Goal: Information Seeking & Learning: Learn about a topic

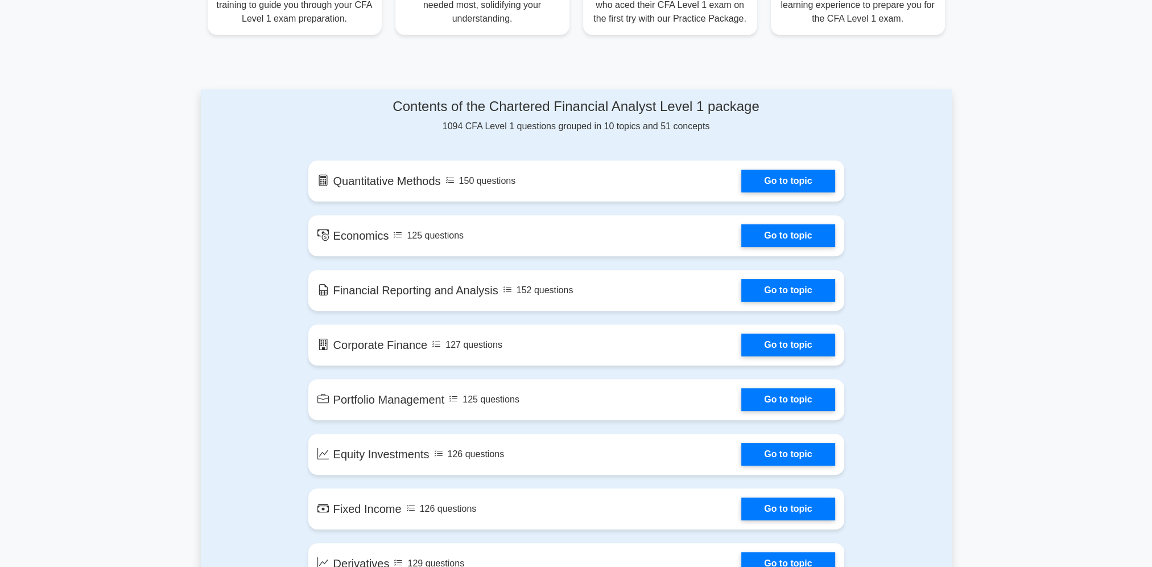
scroll to position [569, 0]
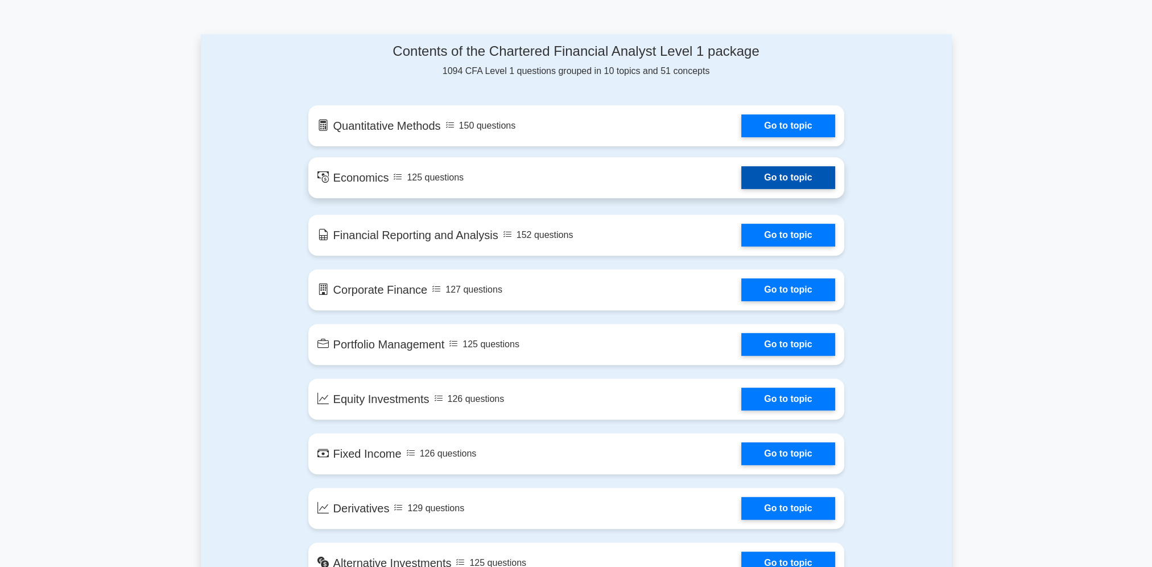
click at [764, 181] on link "Go to topic" at bounding box center [788, 177] width 93 height 23
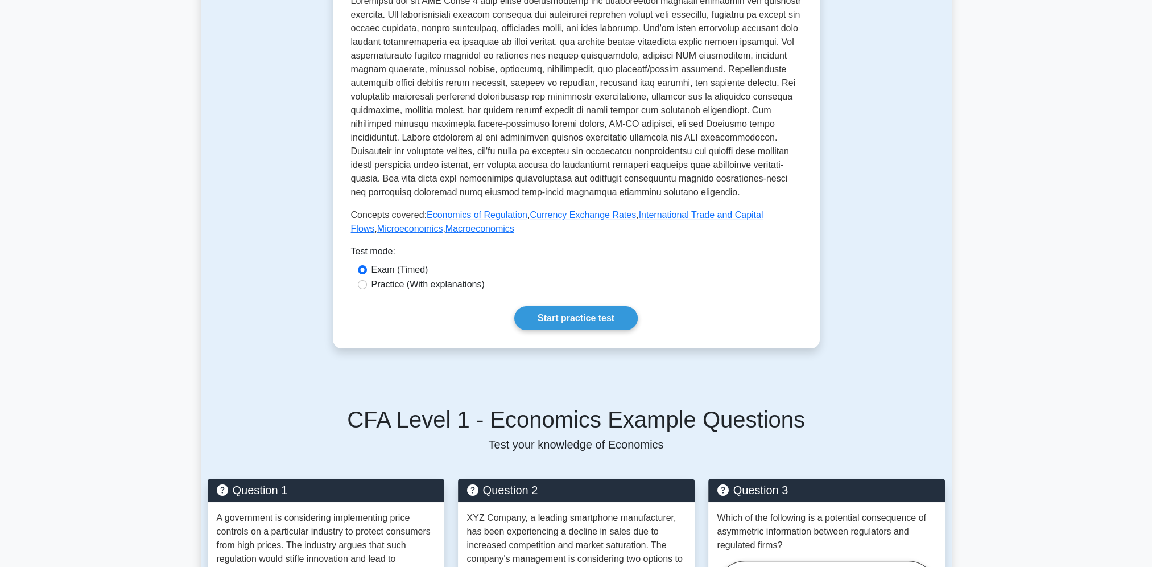
scroll to position [285, 0]
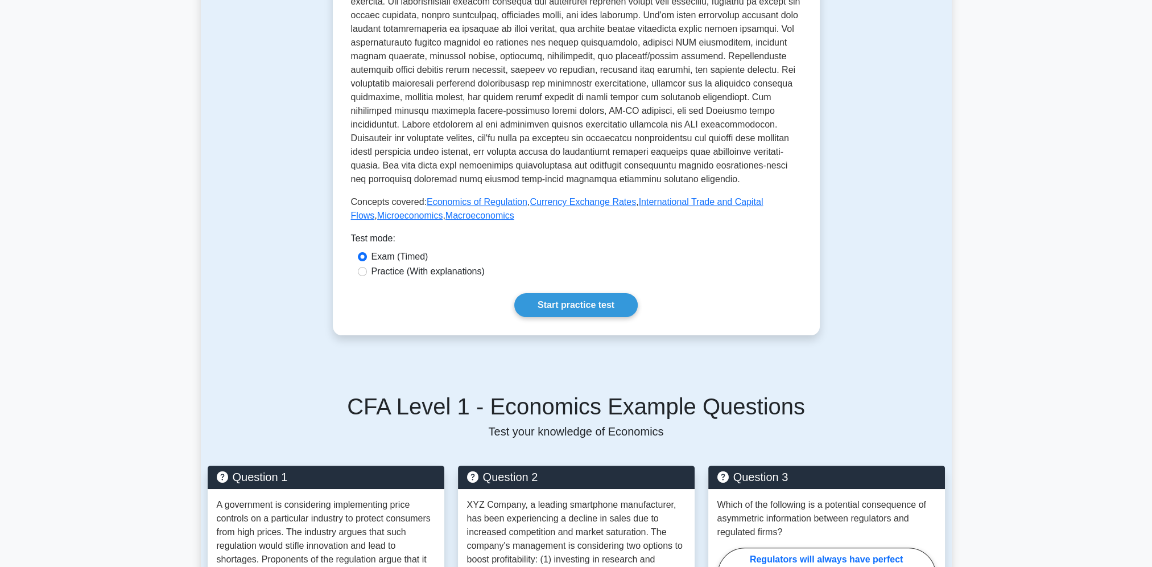
click at [426, 271] on label "Practice (With explanations)" at bounding box center [428, 272] width 113 height 14
click at [367, 271] on input "Practice (With explanations)" at bounding box center [362, 271] width 9 height 9
radio input "true"
click at [533, 290] on div "Economics Covers micro and macroeconomic concepts and their application in fina…" at bounding box center [576, 81] width 451 height 472
click at [534, 294] on link "Start practice test" at bounding box center [575, 305] width 123 height 24
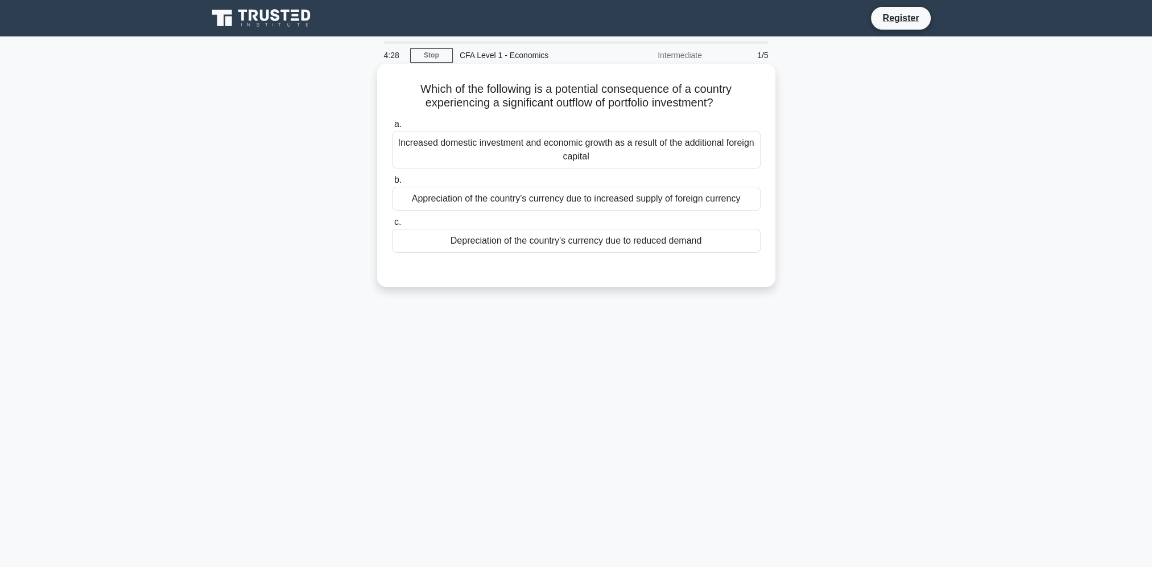
click at [403, 241] on div "Depreciation of the country's currency due to reduced demand" at bounding box center [576, 241] width 369 height 24
click at [392, 226] on input "c. Depreciation of the country's currency due to reduced demand" at bounding box center [392, 222] width 0 height 7
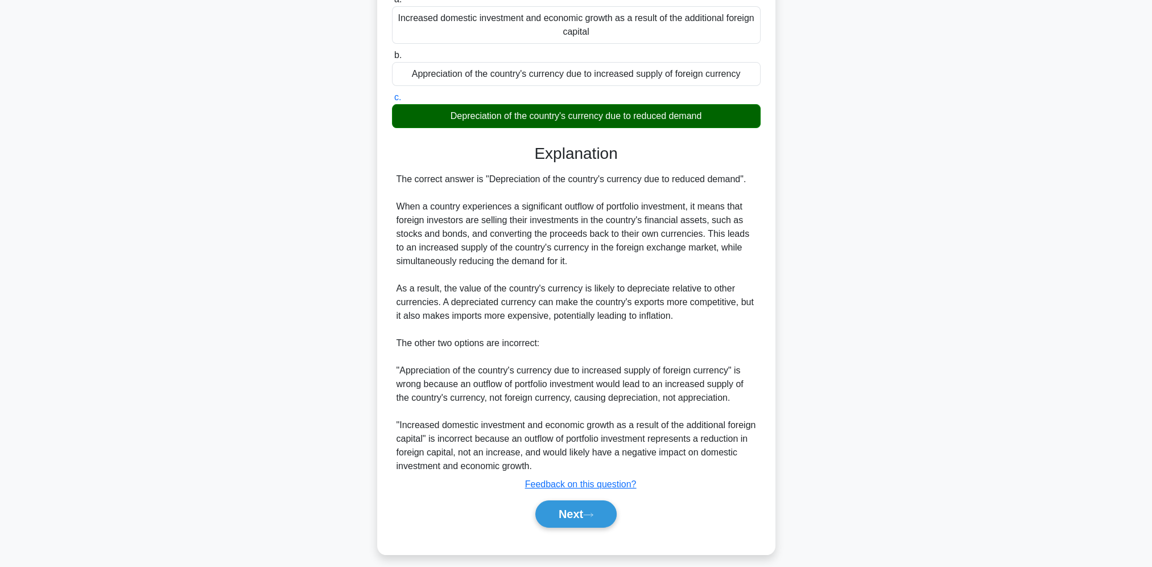
scroll to position [133, 0]
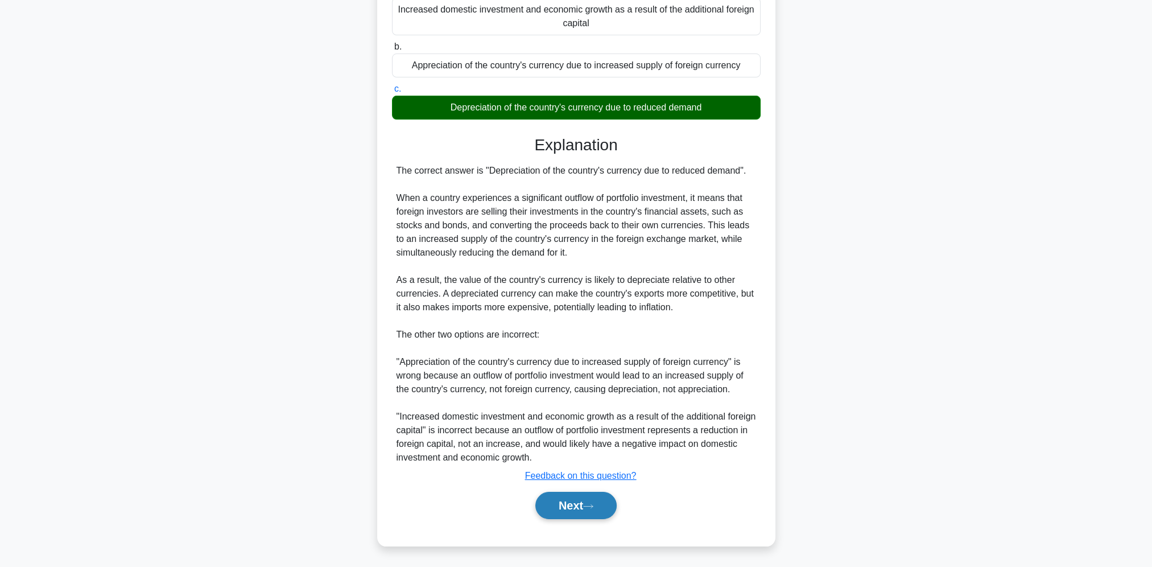
click at [571, 502] on button "Next" at bounding box center [576, 505] width 81 height 27
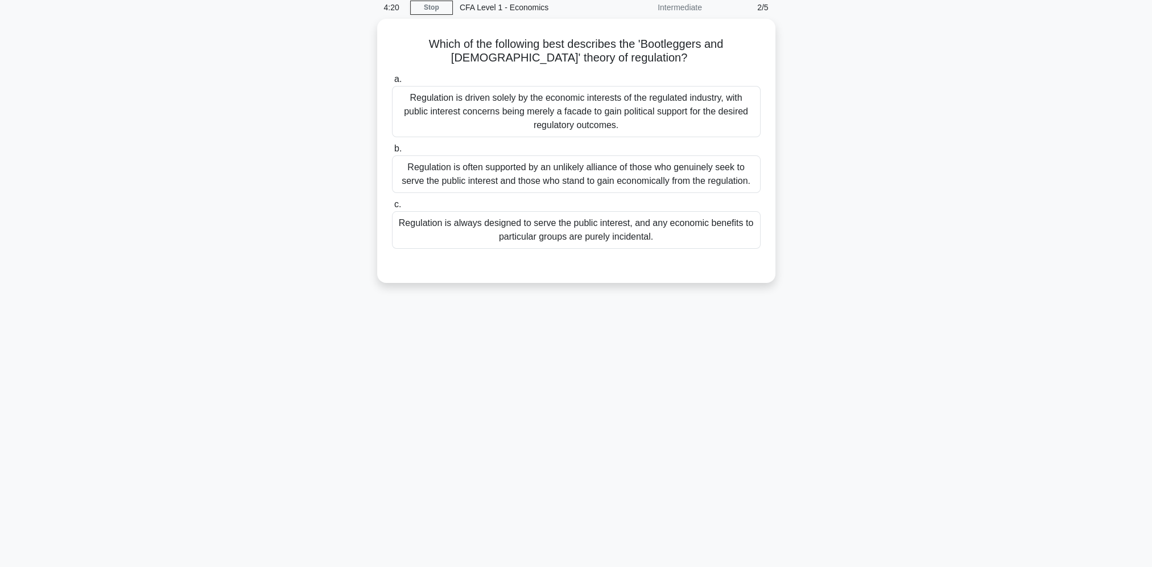
scroll to position [0, 0]
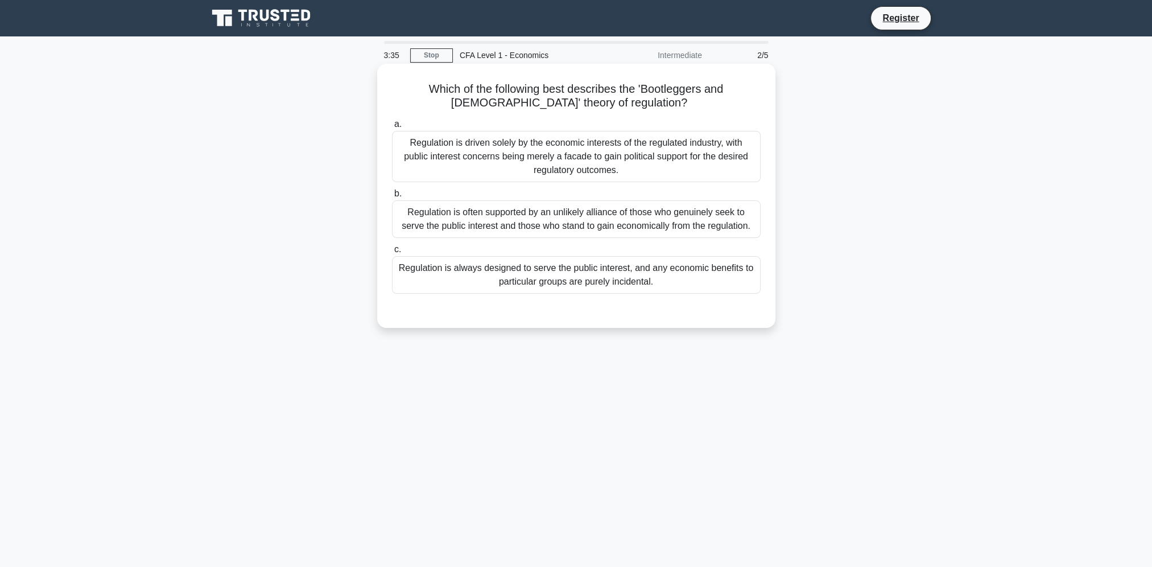
click at [444, 275] on div "Regulation is always designed to serve the public interest, and any economic be…" at bounding box center [576, 275] width 369 height 38
click at [392, 253] on input "c. Regulation is always designed to serve the public interest, and any economic…" at bounding box center [392, 249] width 0 height 7
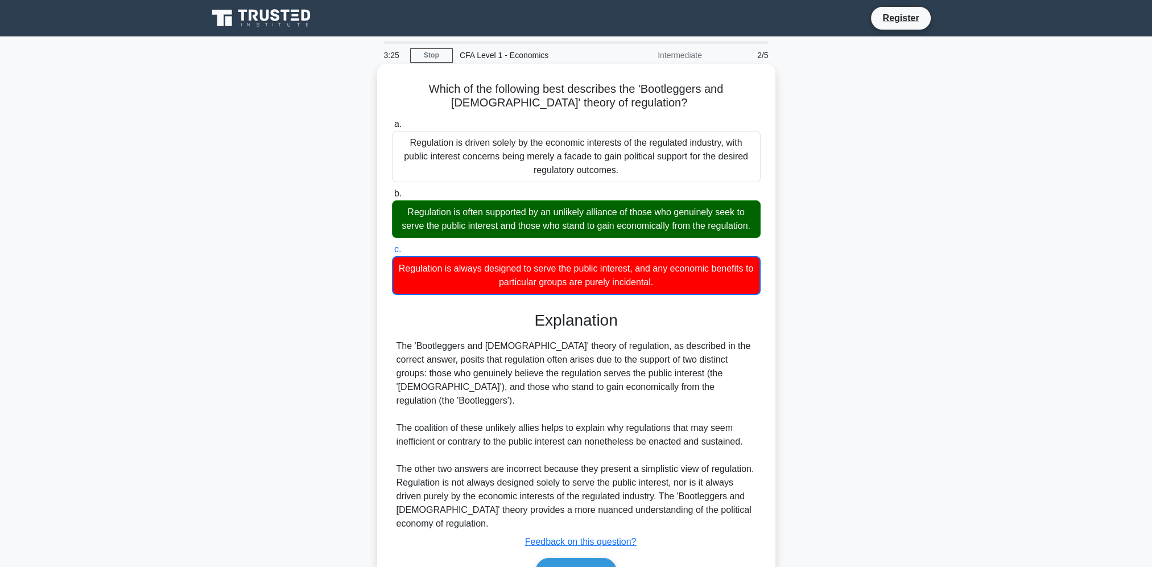
scroll to position [66, 0]
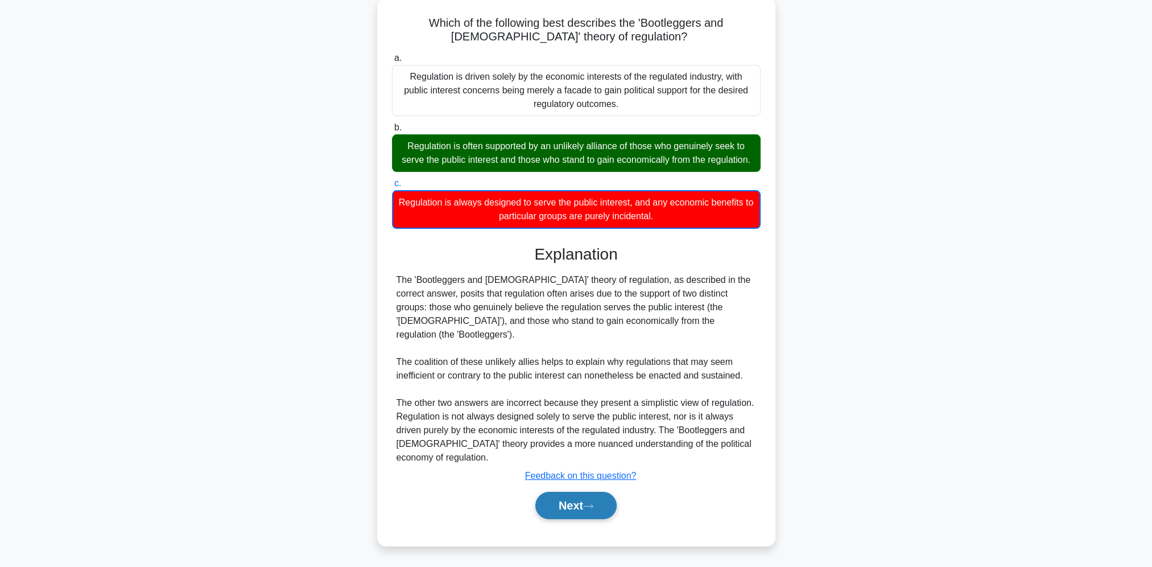
click at [596, 501] on button "Next" at bounding box center [576, 505] width 81 height 27
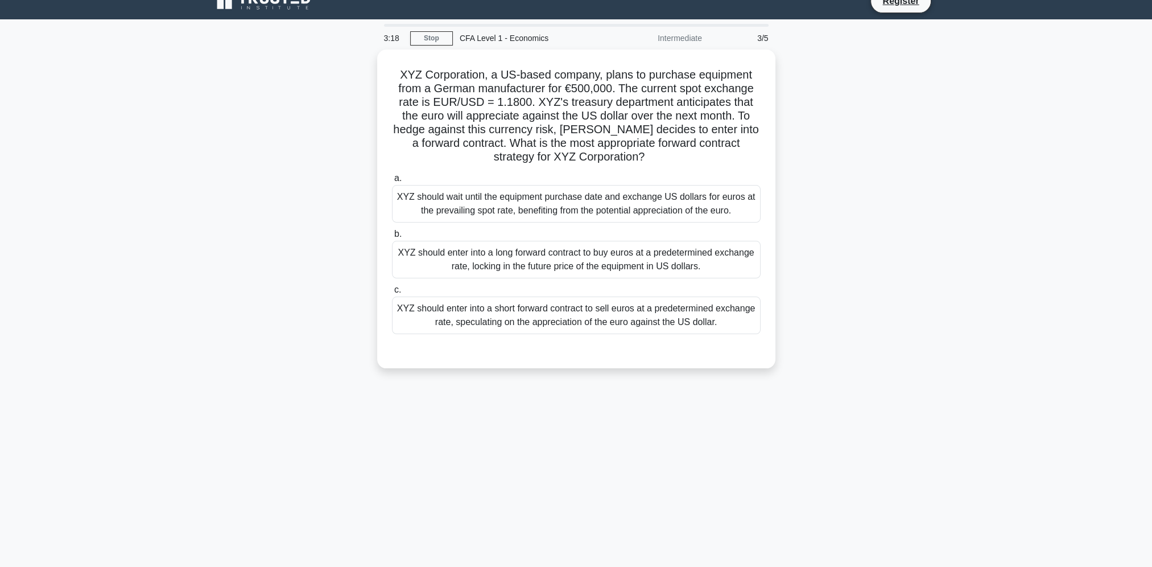
scroll to position [0, 0]
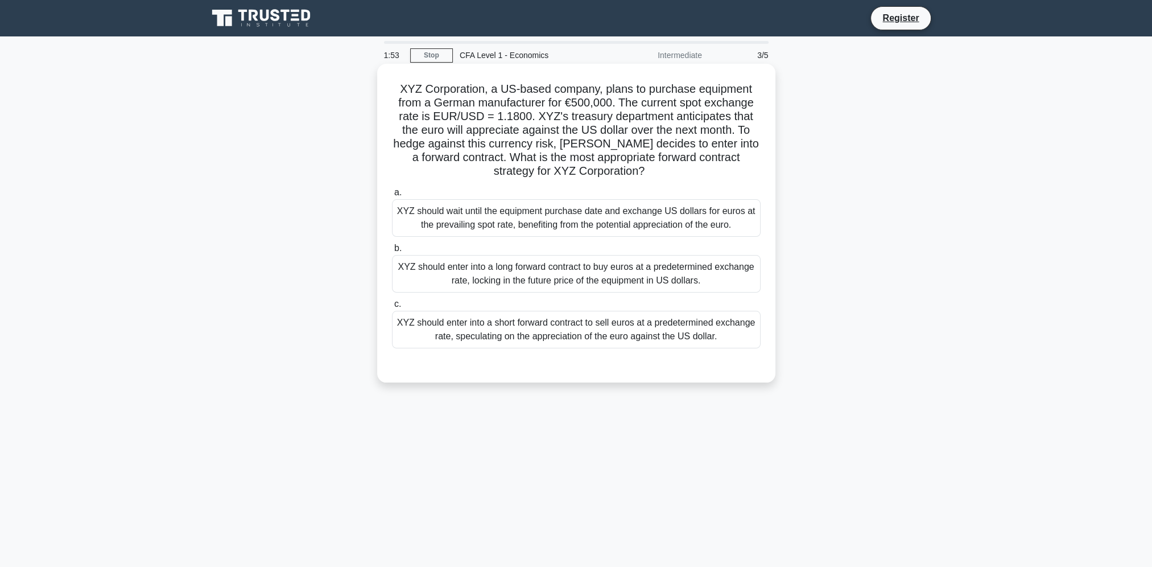
click at [540, 271] on div "XYZ should enter into a long forward contract to buy euros at a predetermined e…" at bounding box center [576, 274] width 369 height 38
click at [392, 252] on input "b. XYZ should enter into a long forward contract to buy euros at a predetermine…" at bounding box center [392, 248] width 0 height 7
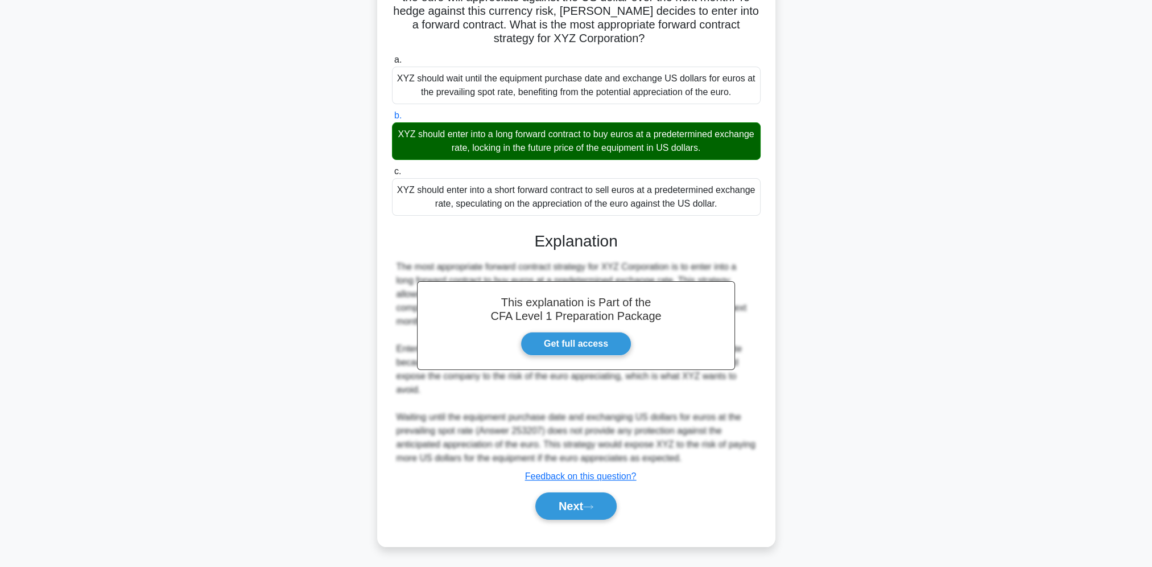
scroll to position [133, 0]
click at [591, 508] on icon at bounding box center [588, 506] width 10 height 6
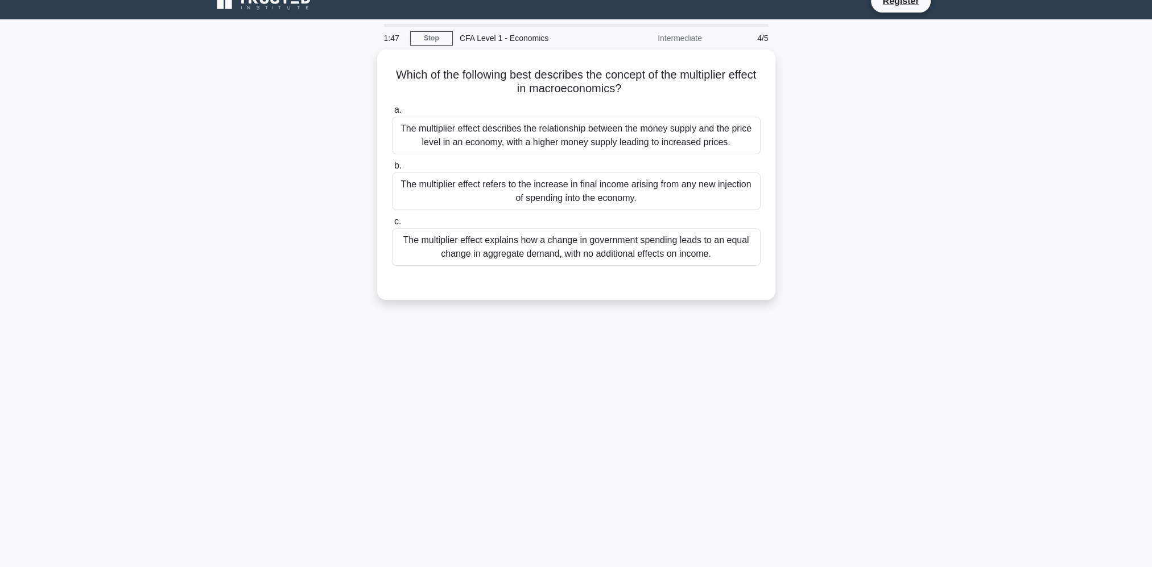
scroll to position [0, 0]
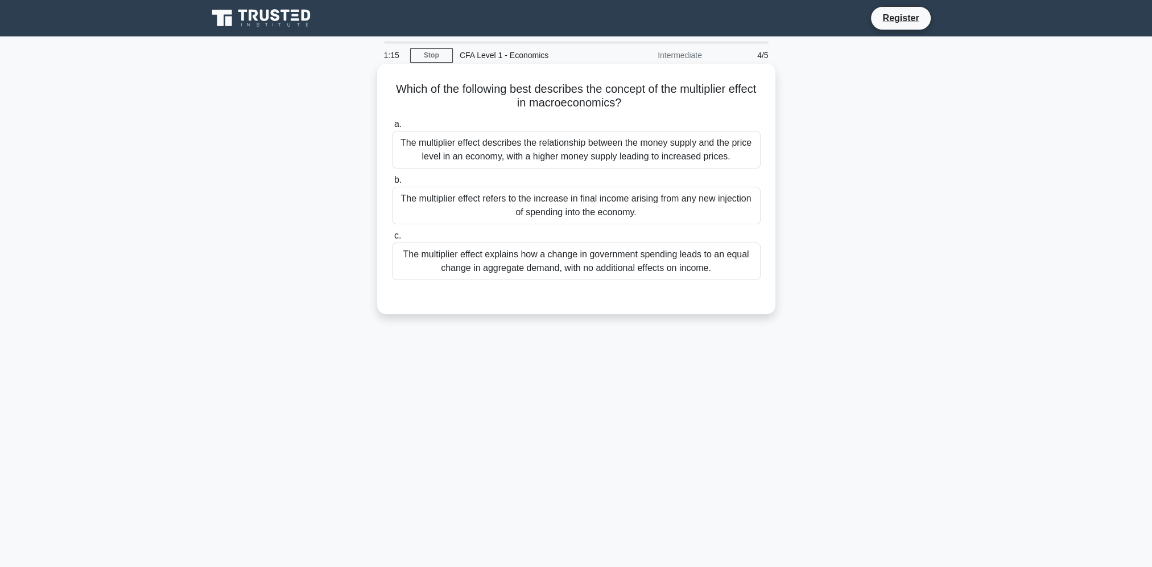
click at [642, 159] on div "The multiplier effect describes the relationship between the money supply and t…" at bounding box center [576, 150] width 369 height 38
click at [392, 128] on input "a. The multiplier effect describes the relationship between the money supply an…" at bounding box center [392, 124] width 0 height 7
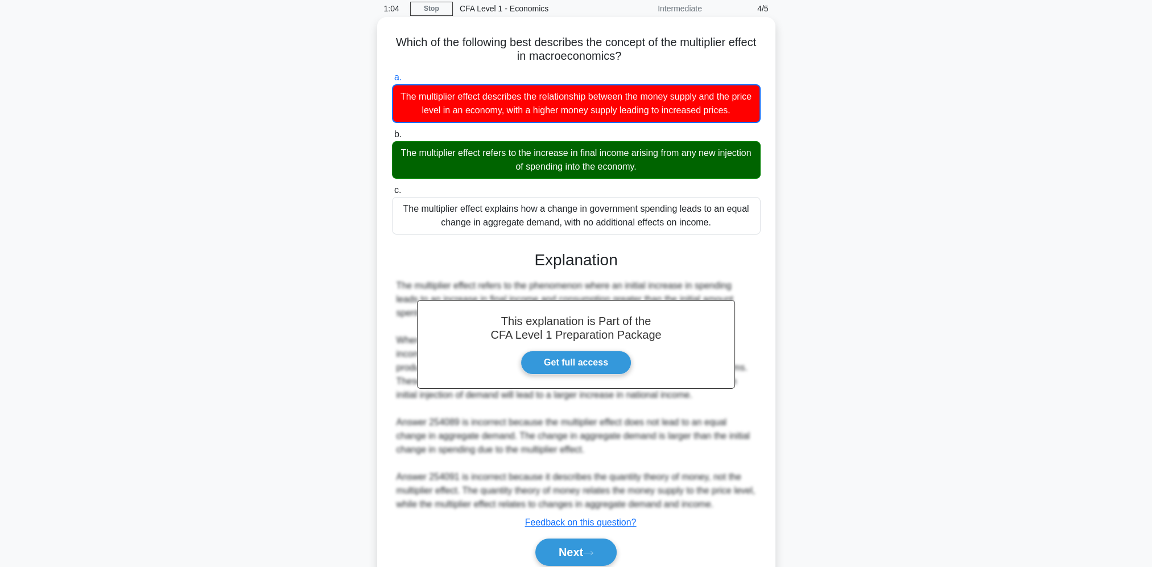
scroll to position [93, 0]
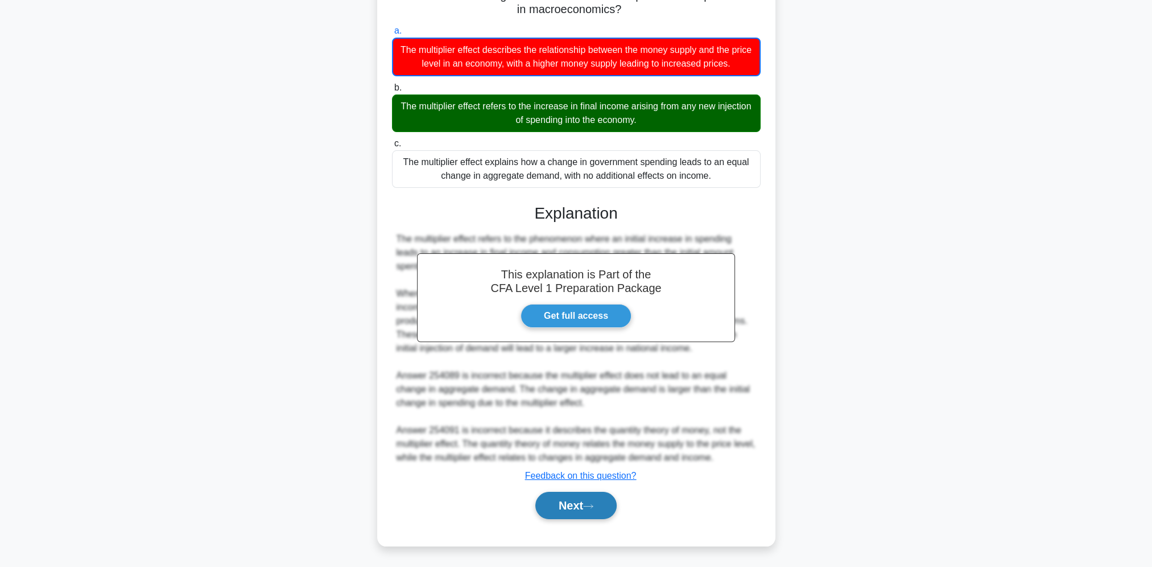
click at [611, 501] on button "Next" at bounding box center [576, 505] width 81 height 27
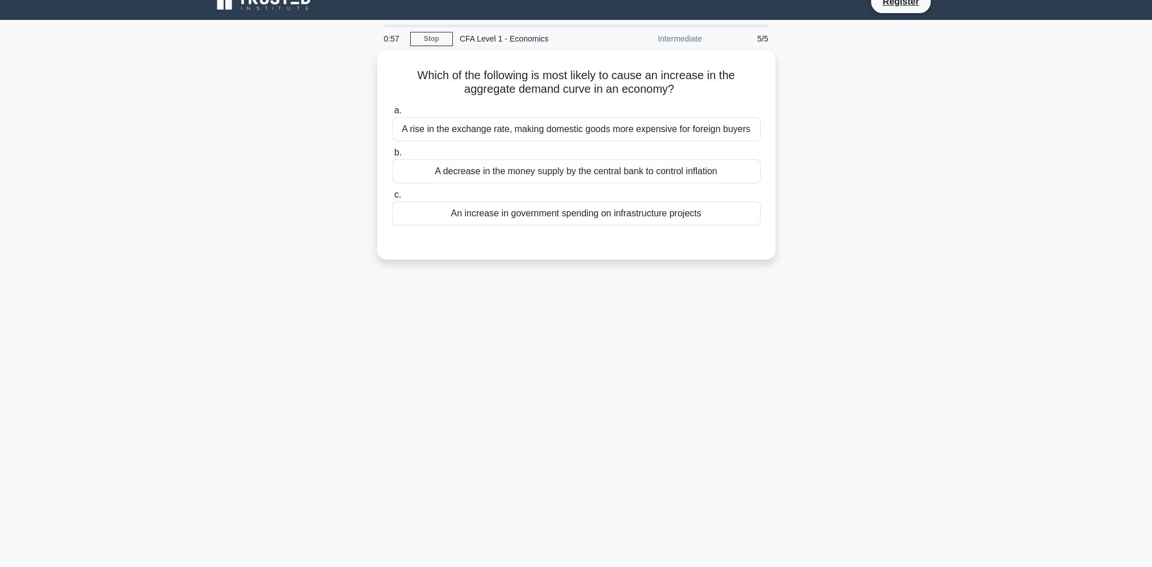
scroll to position [0, 0]
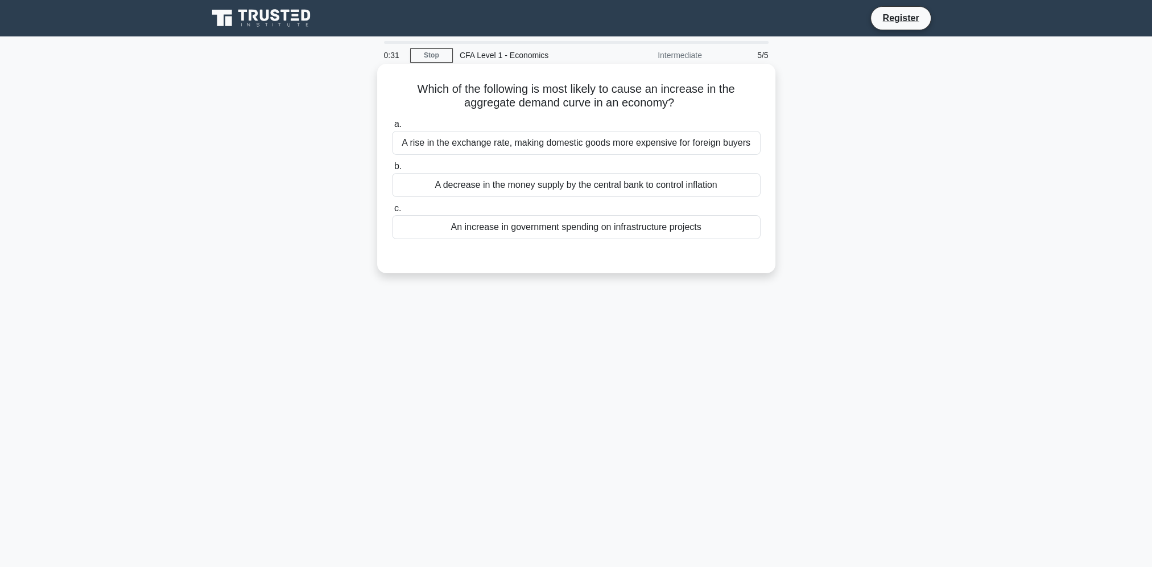
click at [517, 225] on div "An increase in government spending on infrastructure projects" at bounding box center [576, 227] width 369 height 24
click at [392, 212] on input "c. An increase in government spending on infrastructure projects" at bounding box center [392, 208] width 0 height 7
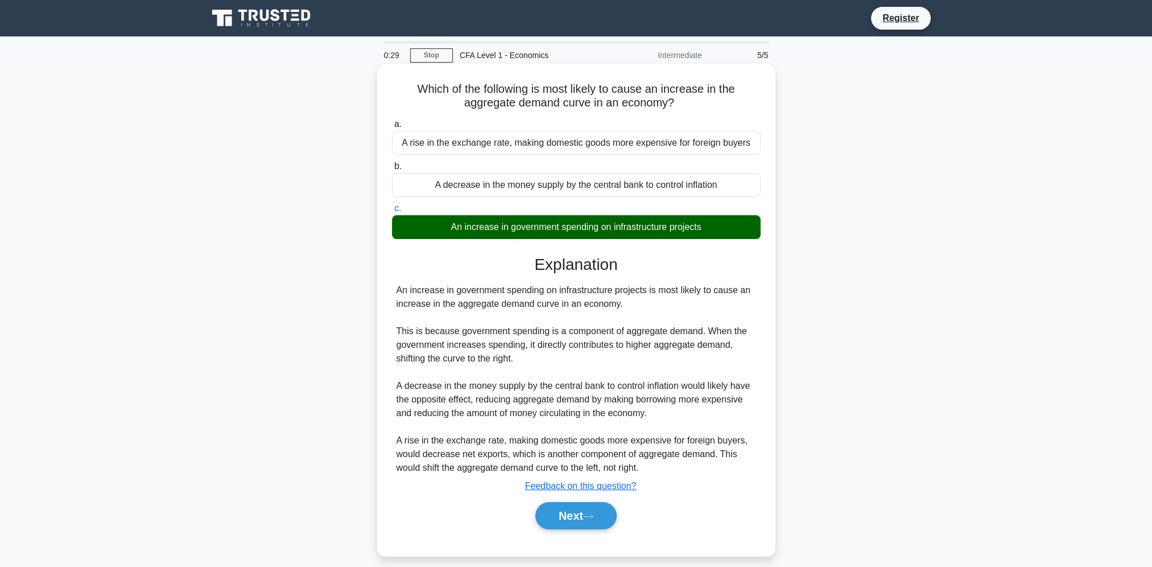
scroll to position [48, 0]
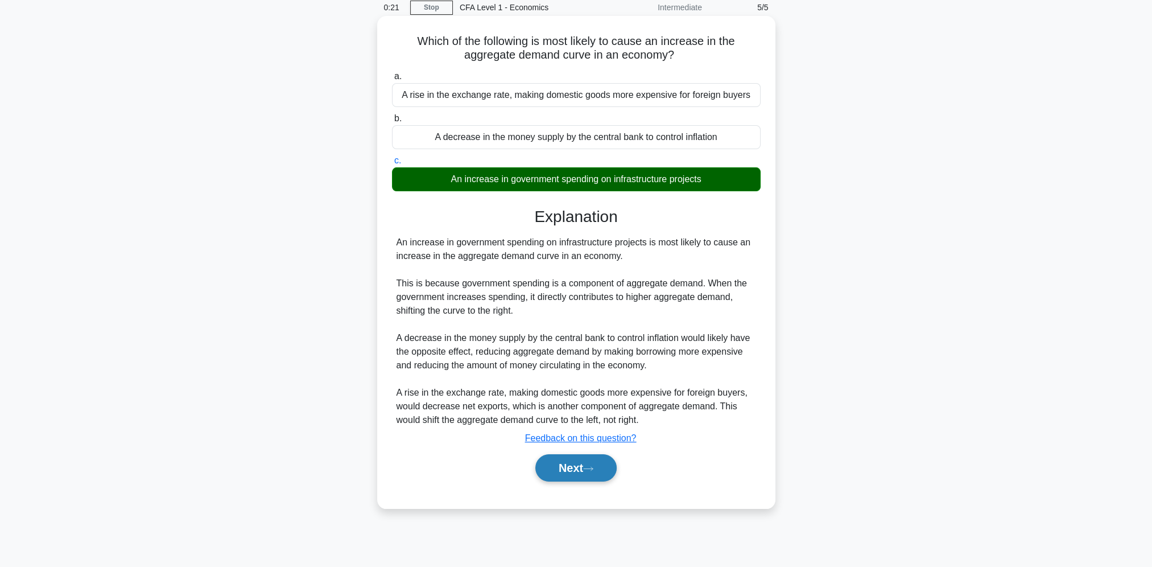
click at [574, 467] on button "Next" at bounding box center [576, 467] width 81 height 27
